Goal: Find specific page/section: Find specific page/section

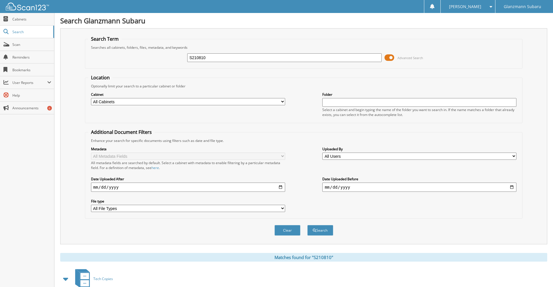
click at [238, 62] on input "S210810" at bounding box center [284, 57] width 194 height 9
type input "s250939"
click at [308, 225] on button "Search" at bounding box center [321, 230] width 26 height 11
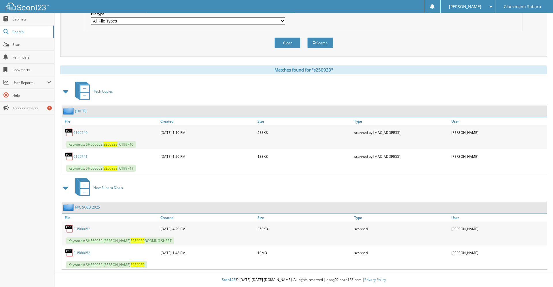
scroll to position [197, 0]
click at [84, 252] on link "SH560052" at bounding box center [81, 252] width 17 height 5
